Goal: Task Accomplishment & Management: Use online tool/utility

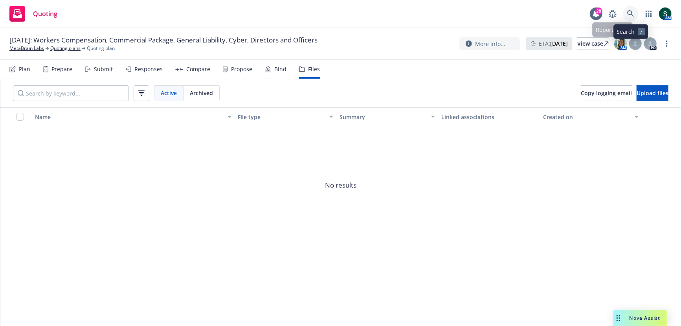
click at [633, 15] on icon at bounding box center [630, 13] width 7 height 7
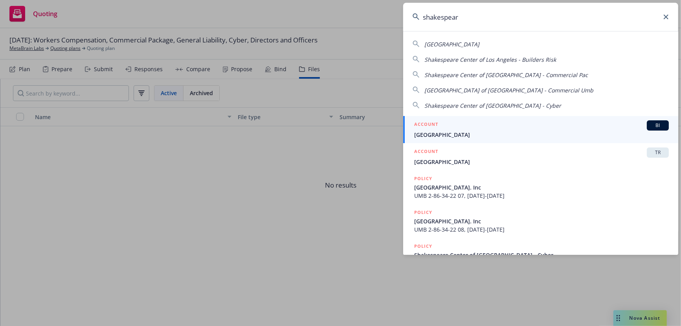
type input "shakespear"
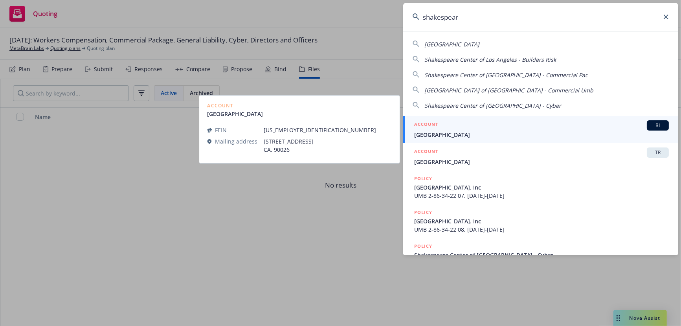
click at [475, 129] on div "ACCOUNT BI" at bounding box center [541, 125] width 254 height 10
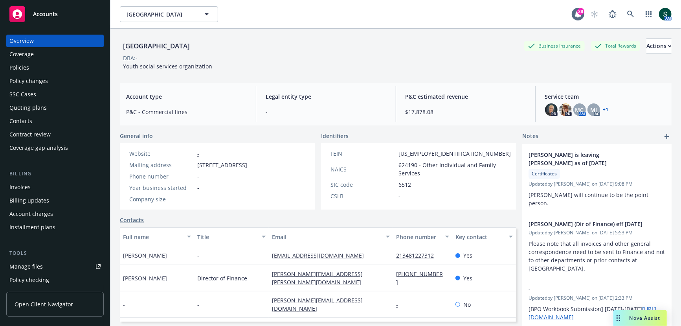
click at [25, 68] on div "Policies" at bounding box center [19, 67] width 20 height 13
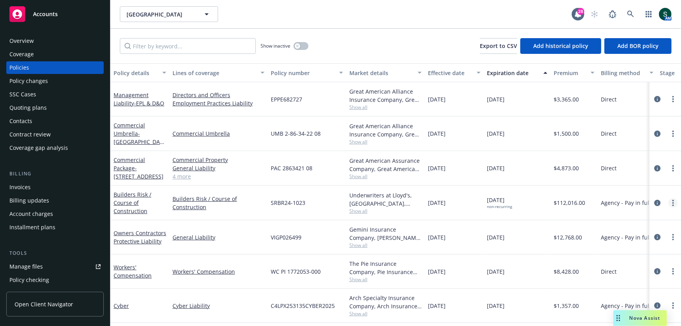
click at [675, 200] on link "more" at bounding box center [672, 202] width 9 height 9
click at [641, 169] on link "Copy logging email" at bounding box center [631, 170] width 92 height 16
